Goal: Information Seeking & Learning: Learn about a topic

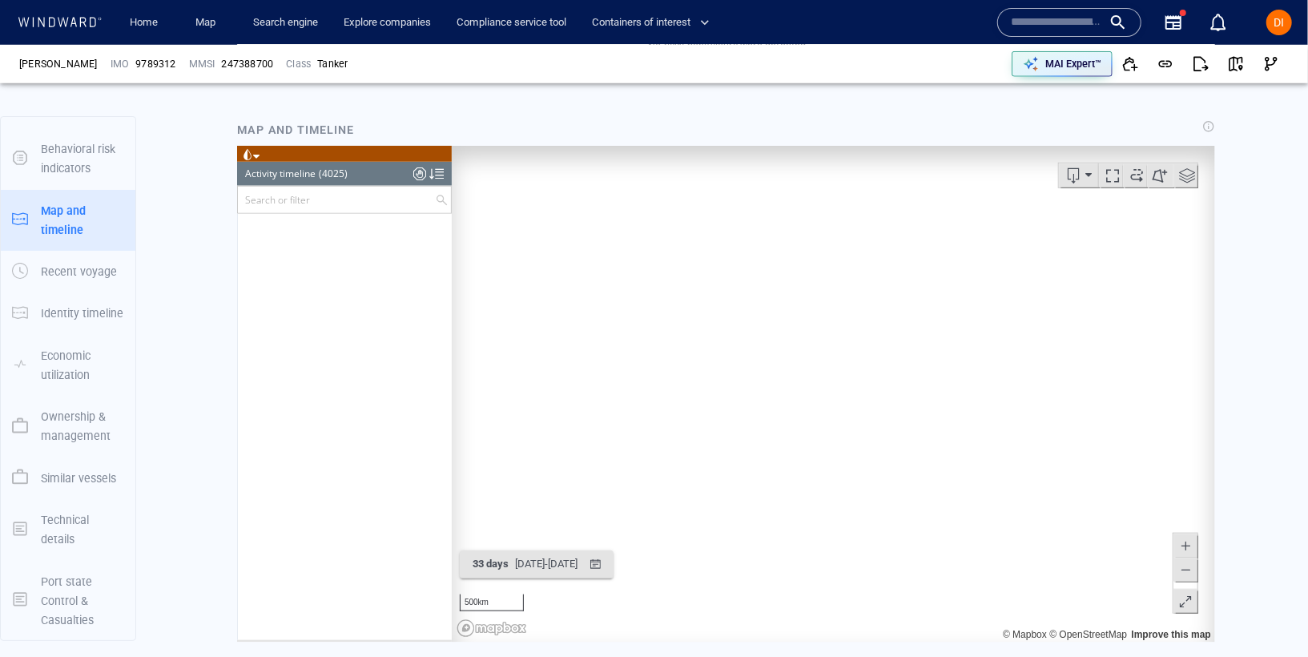
scroll to position [176463, 0]
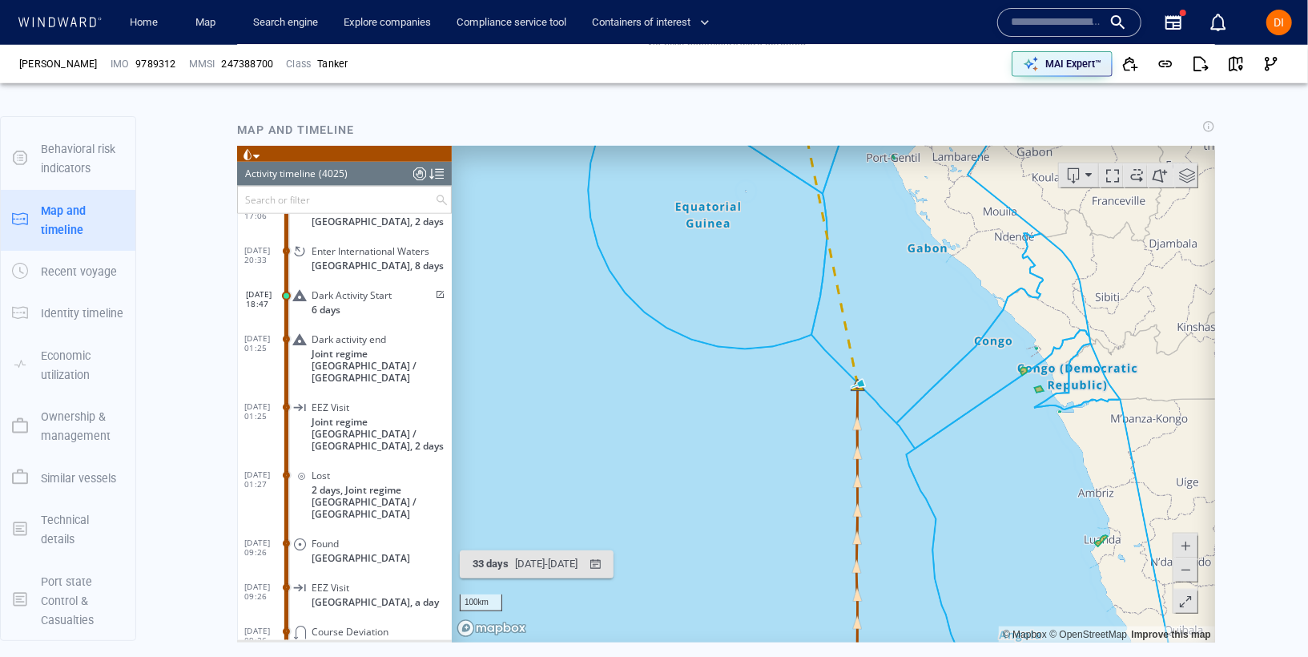
click at [857, 384] on canvas "Map" at bounding box center [832, 393] width 763 height 496
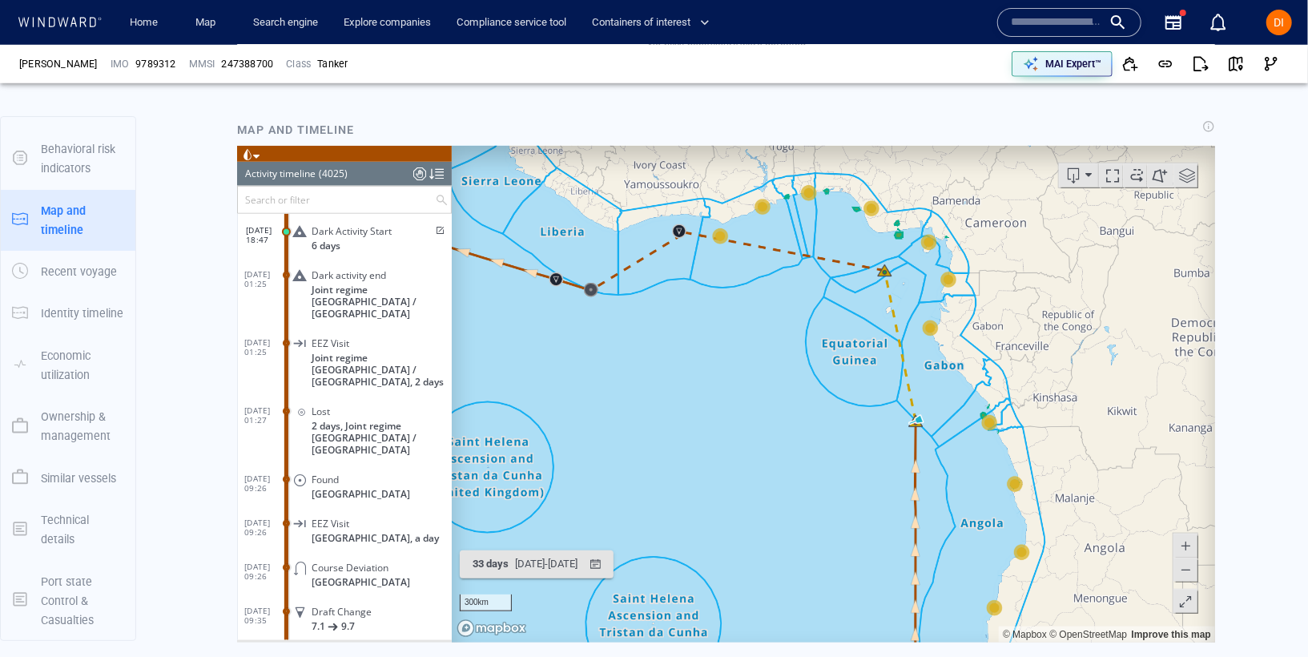
drag, startPoint x: 1051, startPoint y: 491, endPoint x: 1087, endPoint y: 487, distance: 36.3
click at [1087, 487] on canvas "Map" at bounding box center [832, 393] width 763 height 496
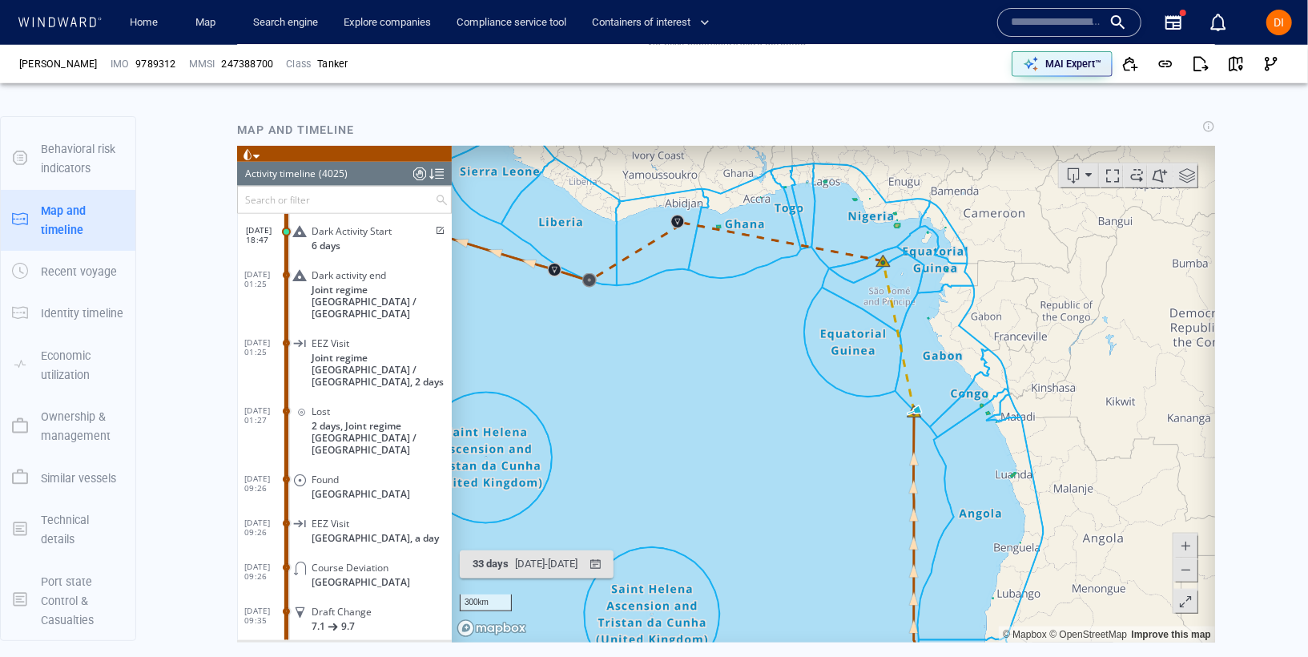
click at [917, 420] on canvas "Map" at bounding box center [832, 393] width 763 height 496
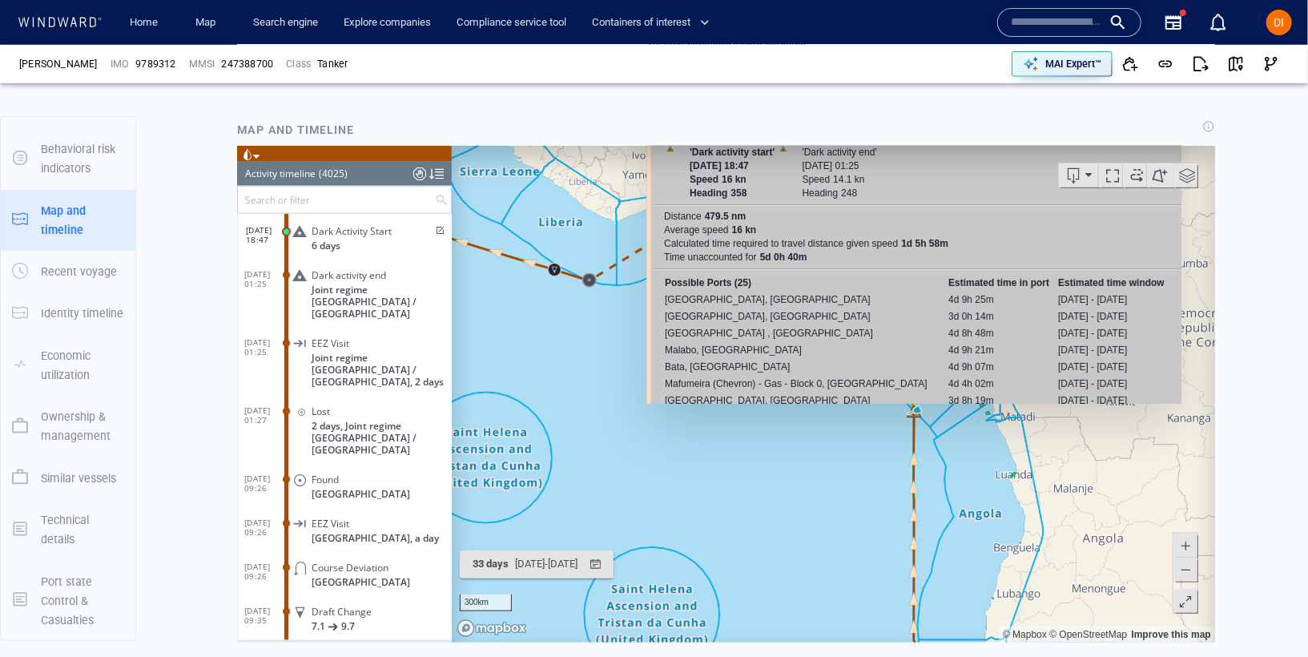
click at [915, 408] on canvas "Map" at bounding box center [832, 393] width 763 height 496
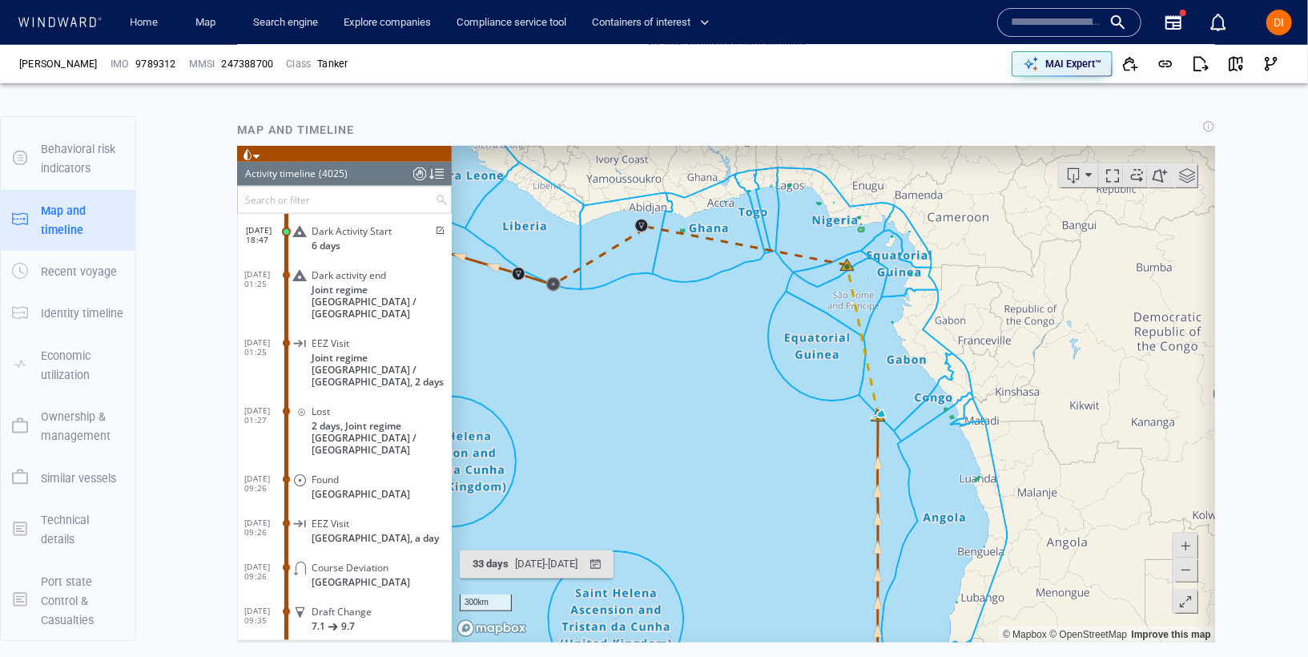
click at [881, 420] on canvas "Map" at bounding box center [832, 393] width 763 height 496
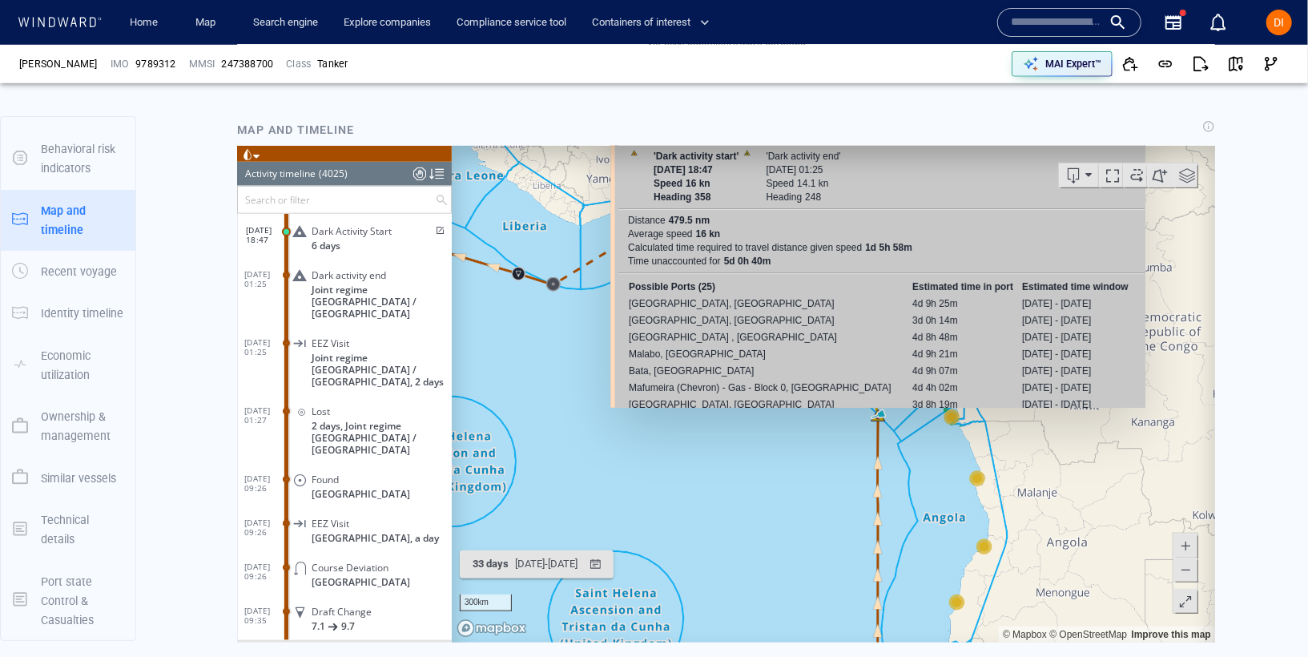
click at [876, 418] on canvas "Map" at bounding box center [832, 393] width 763 height 496
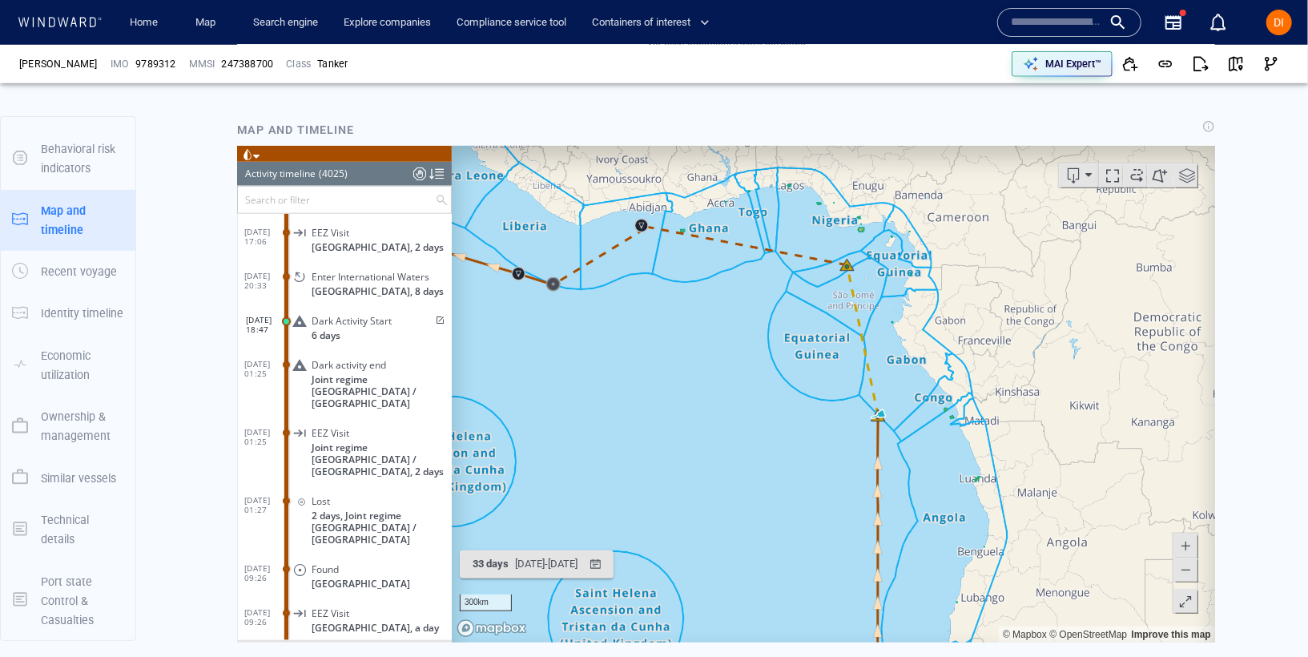
scroll to position [176426, 0]
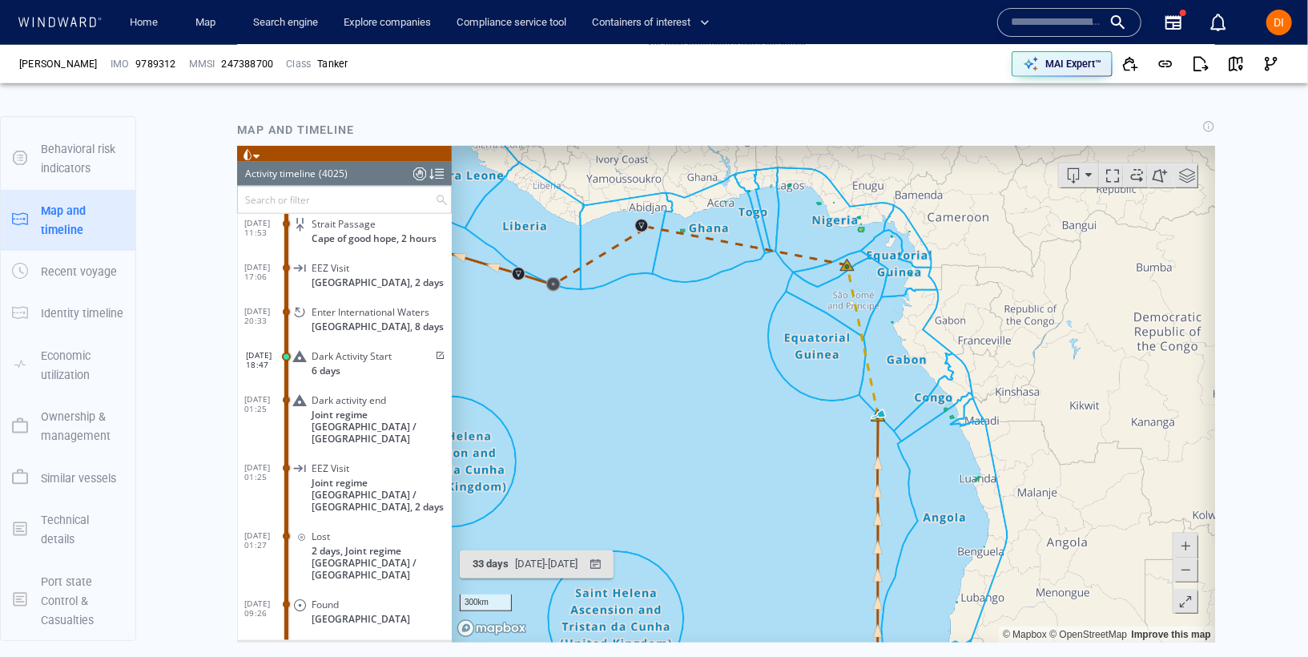
click at [287, 396] on span at bounding box center [285, 399] width 7 height 7
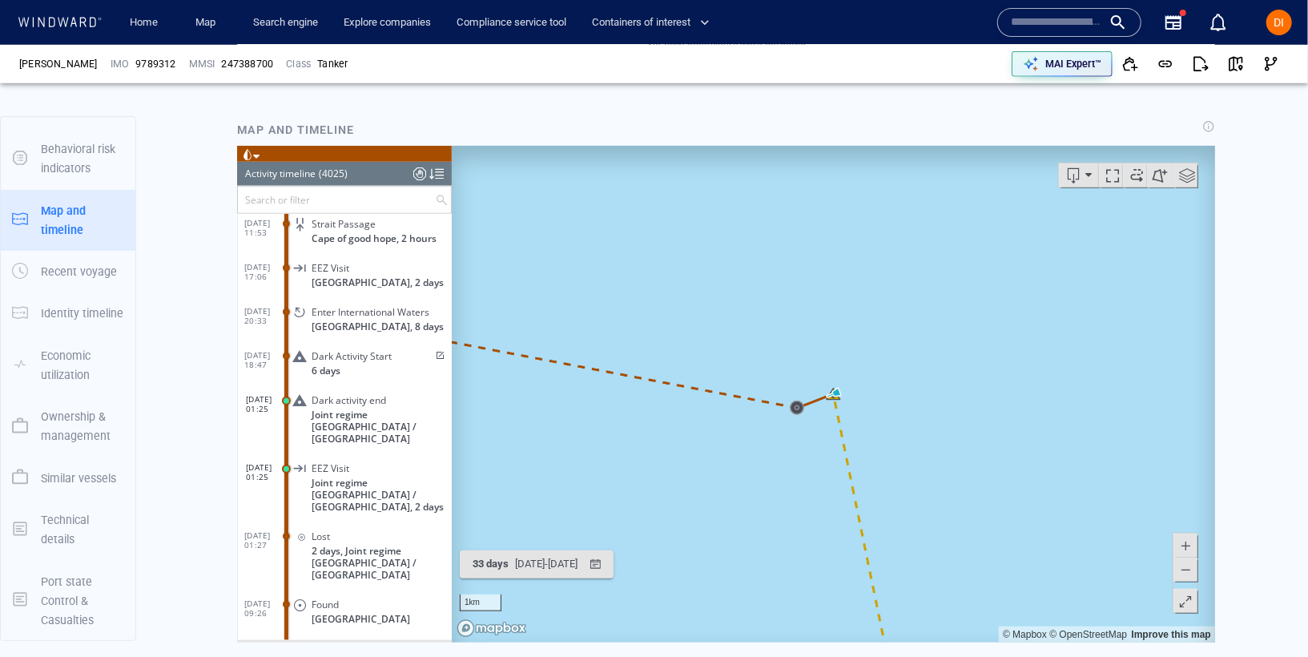
click at [287, 352] on span at bounding box center [285, 355] width 7 height 7
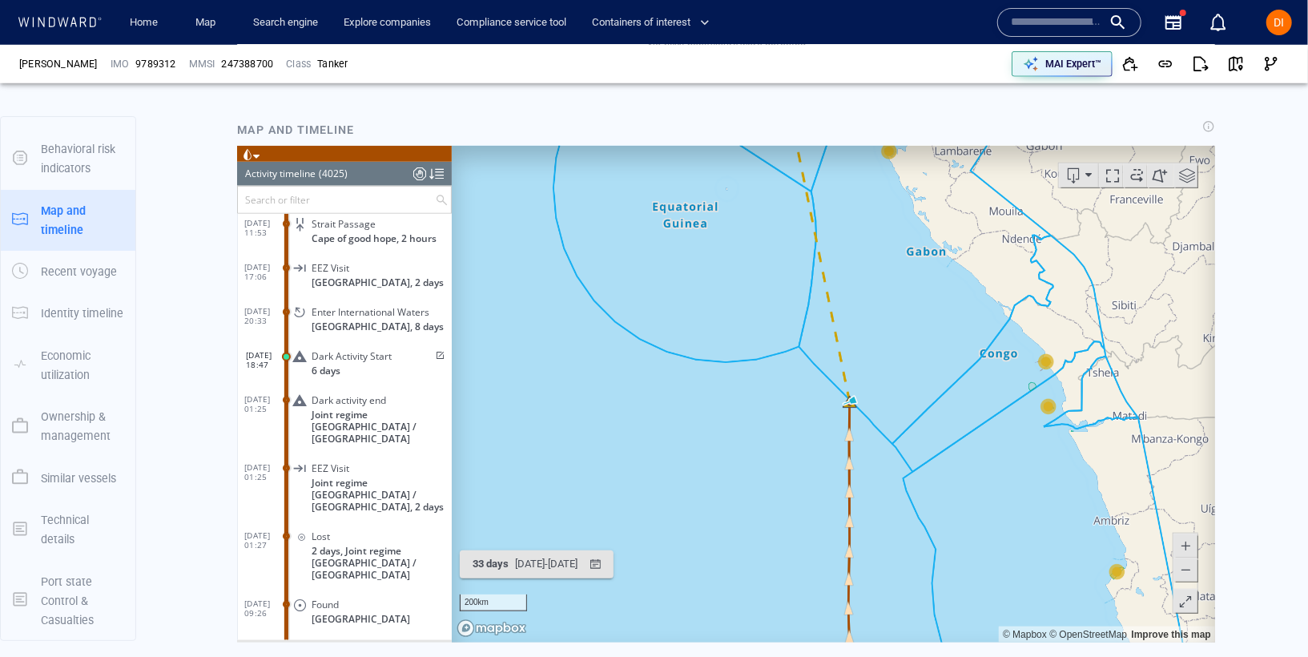
drag, startPoint x: 882, startPoint y: 210, endPoint x: 868, endPoint y: 363, distance: 153.6
click at [870, 364] on canvas "Map" at bounding box center [832, 393] width 763 height 496
